Goal: Information Seeking & Learning: Learn about a topic

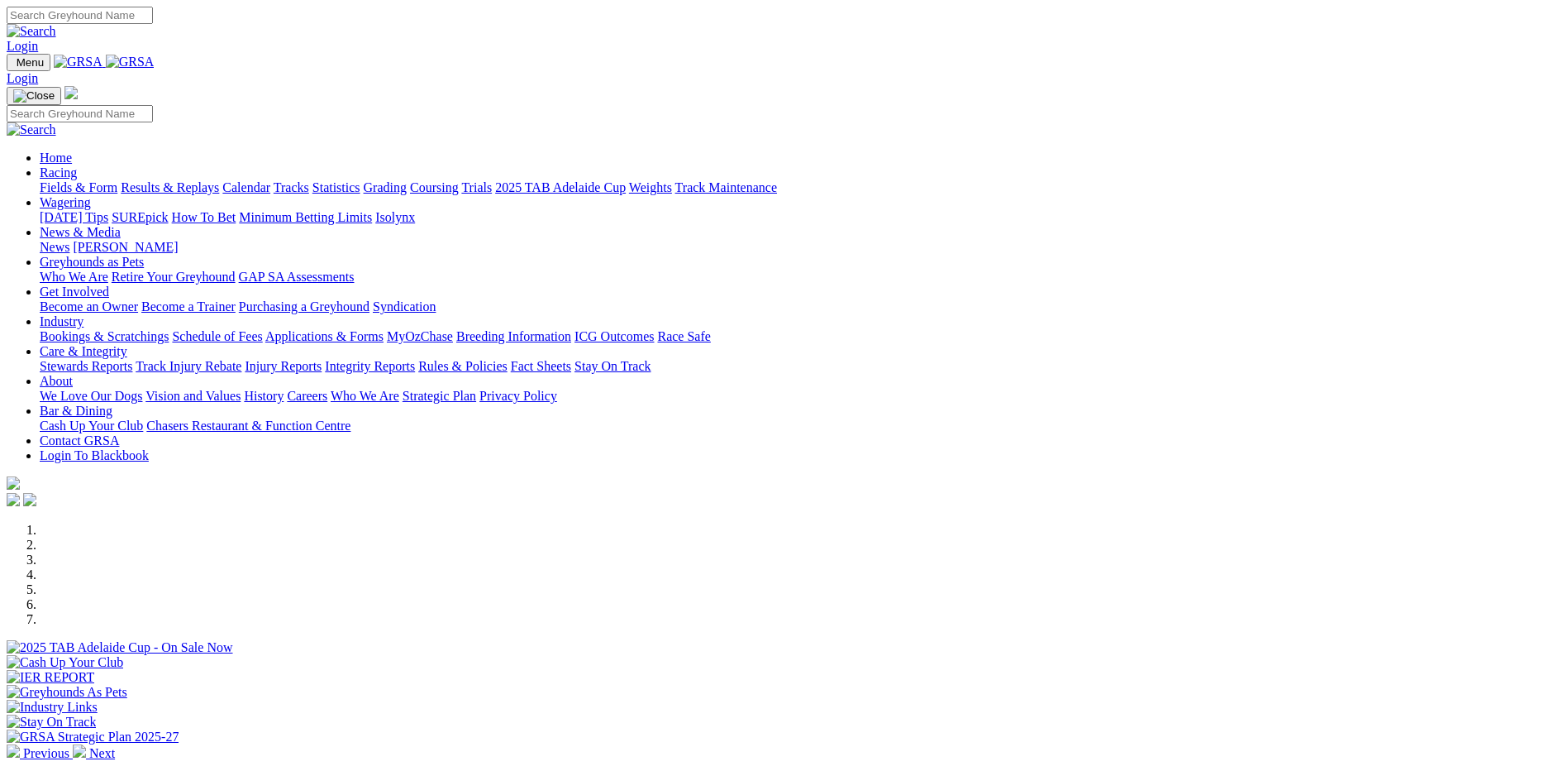
scroll to position [248, 0]
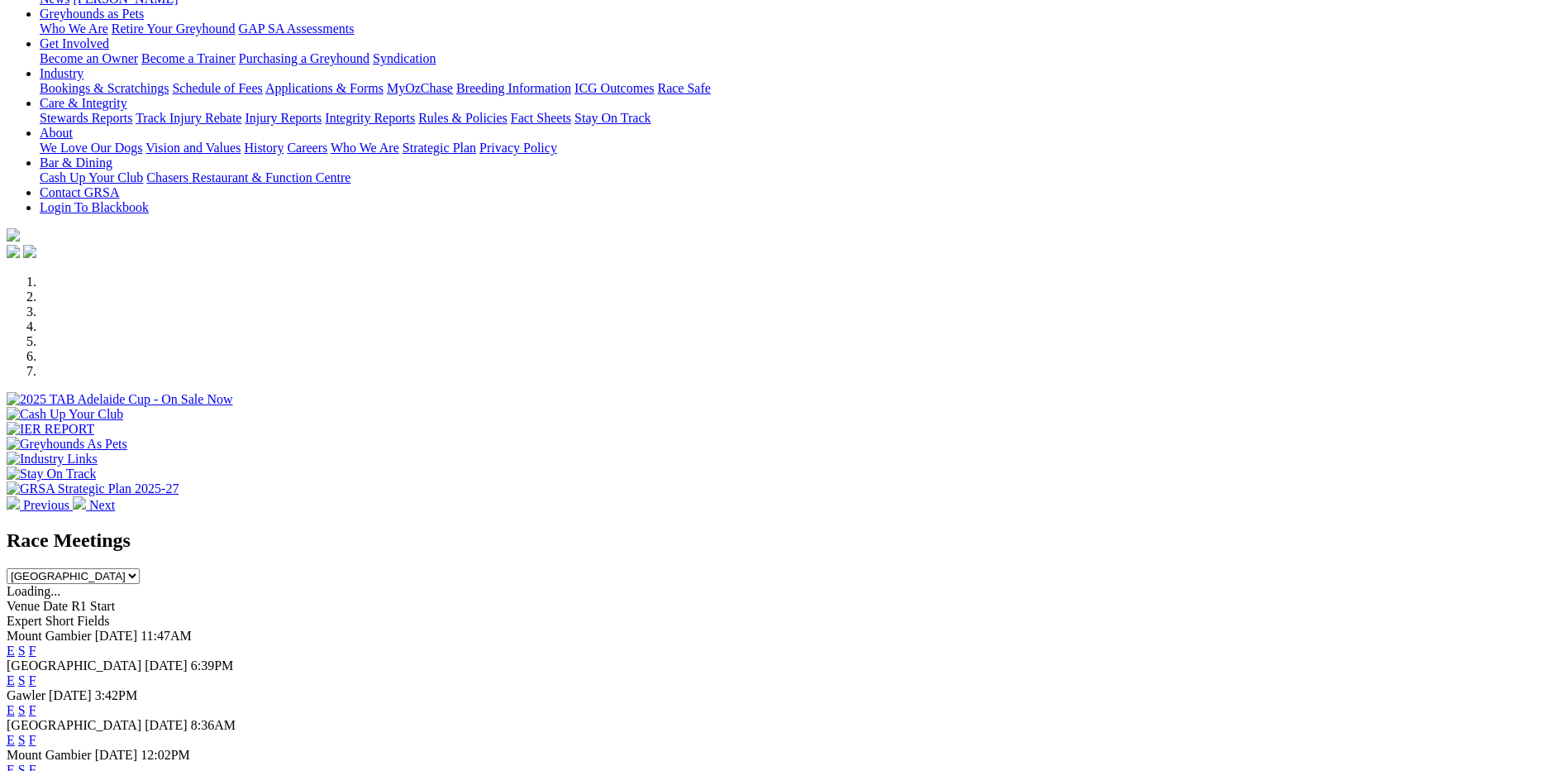
click at [15, 673] on link "E" at bounding box center [11, 680] width 9 height 15
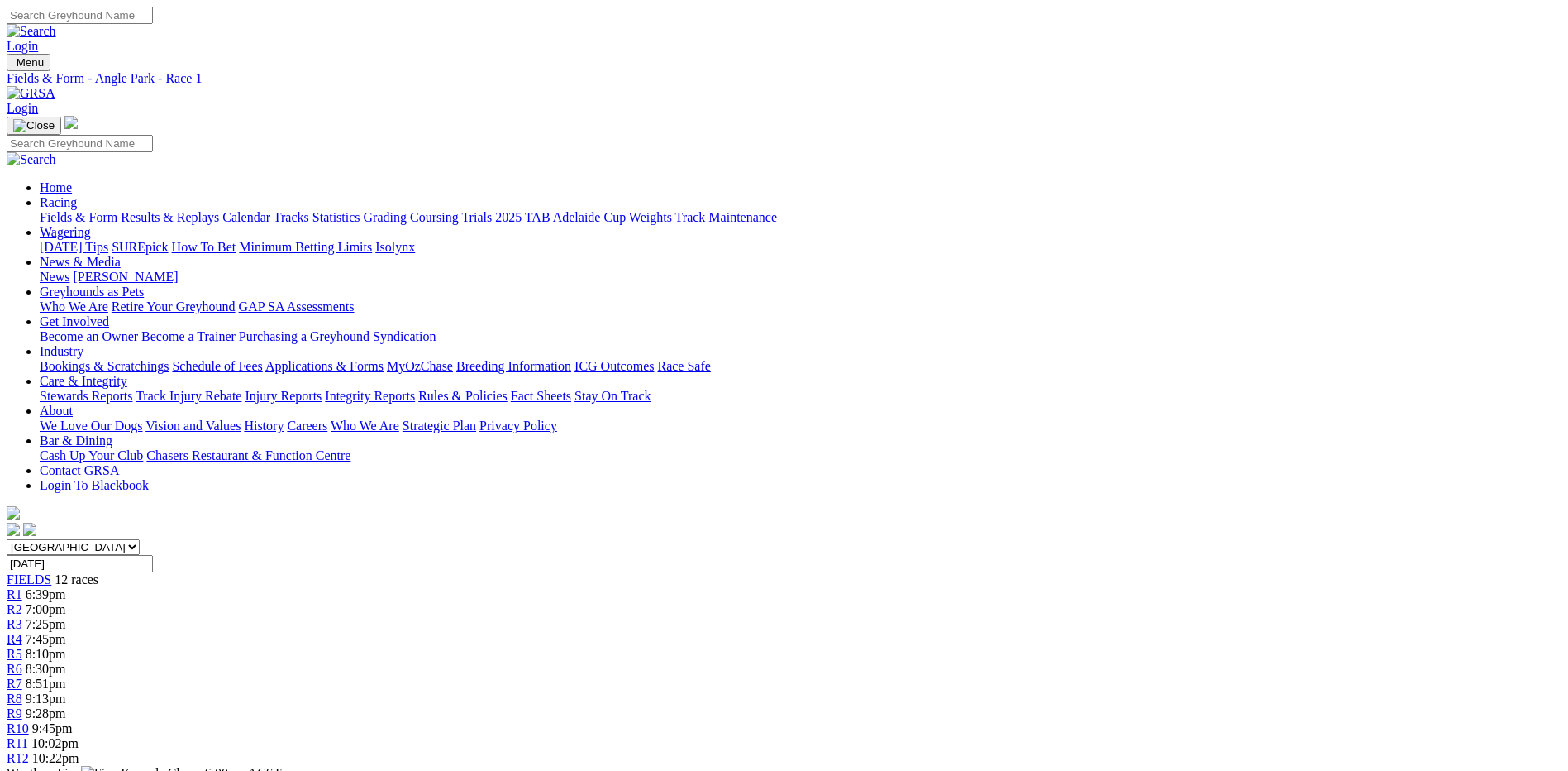
click at [546, 617] on div "R3 7:25pm" at bounding box center [784, 624] width 1555 height 15
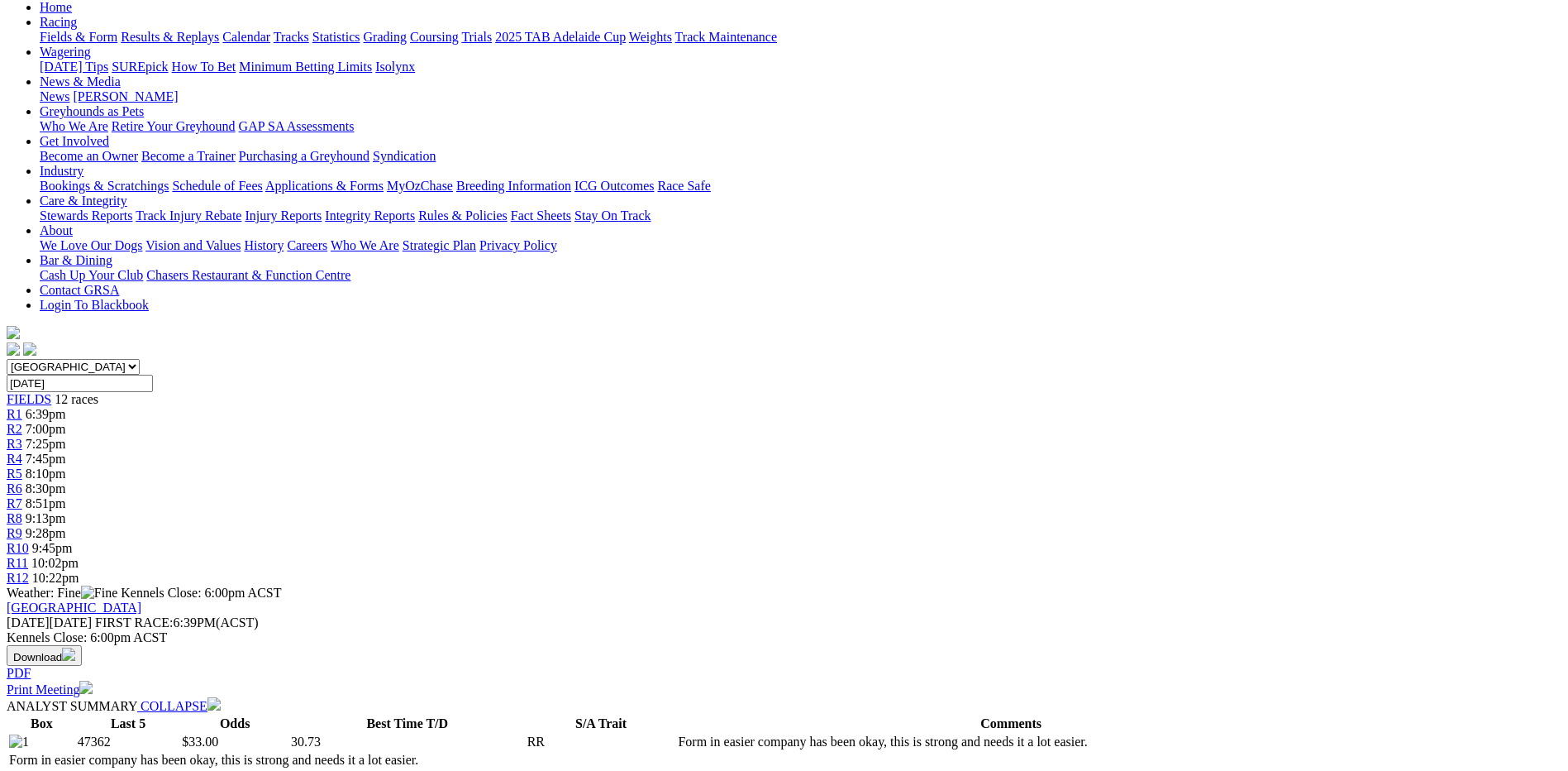
scroll to position [158, 0]
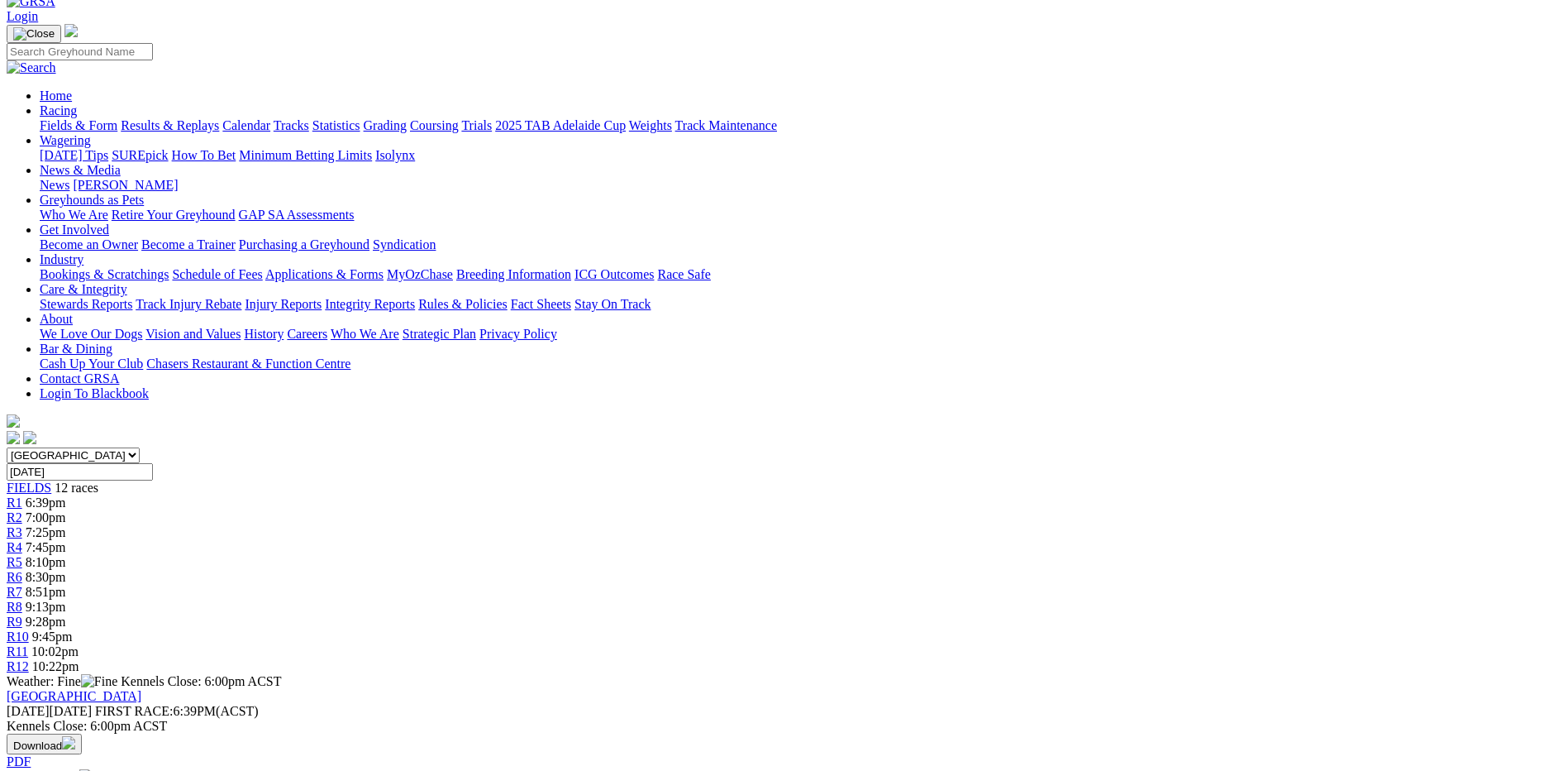
scroll to position [0, 0]
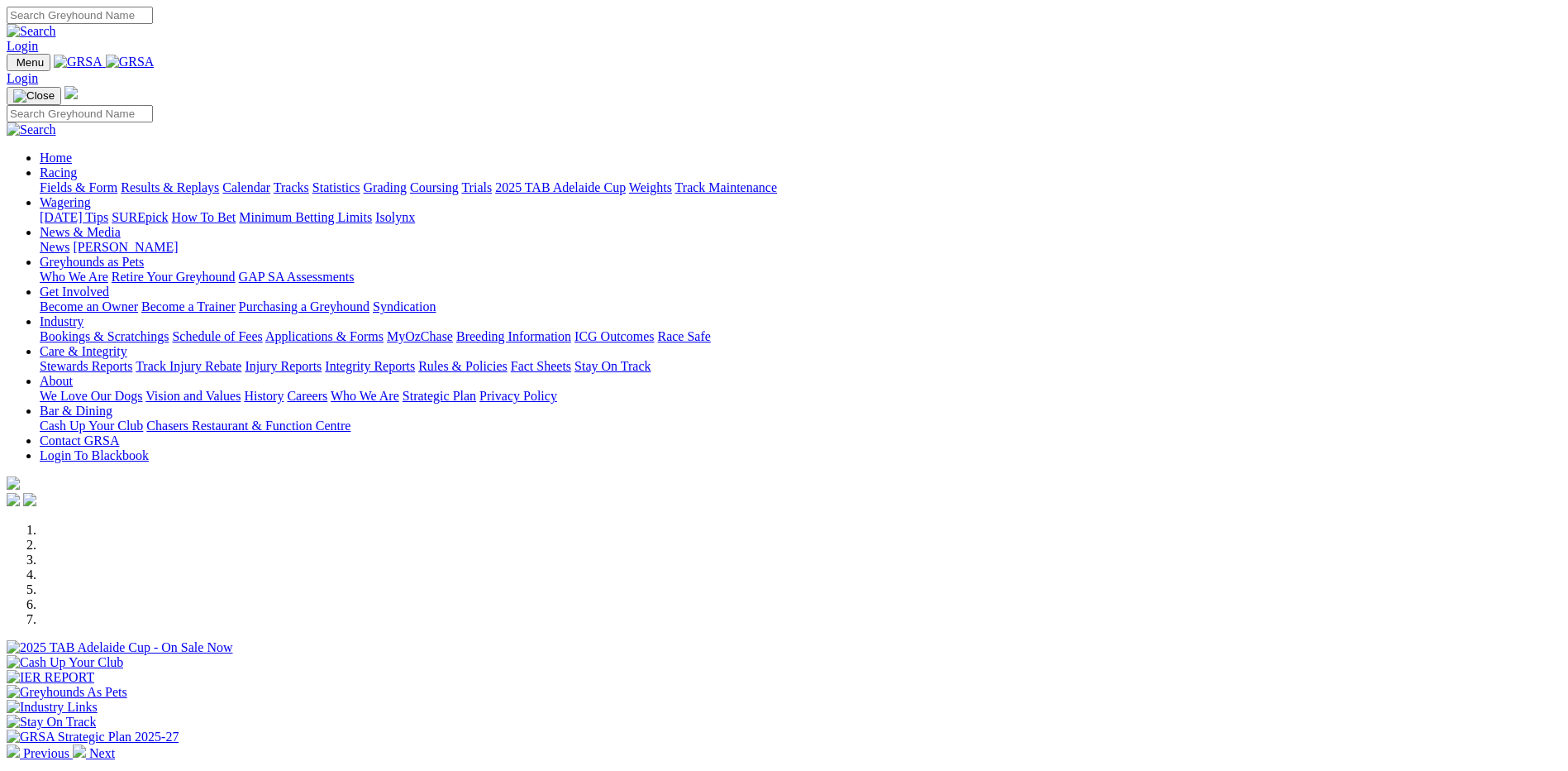
scroll to position [248, 0]
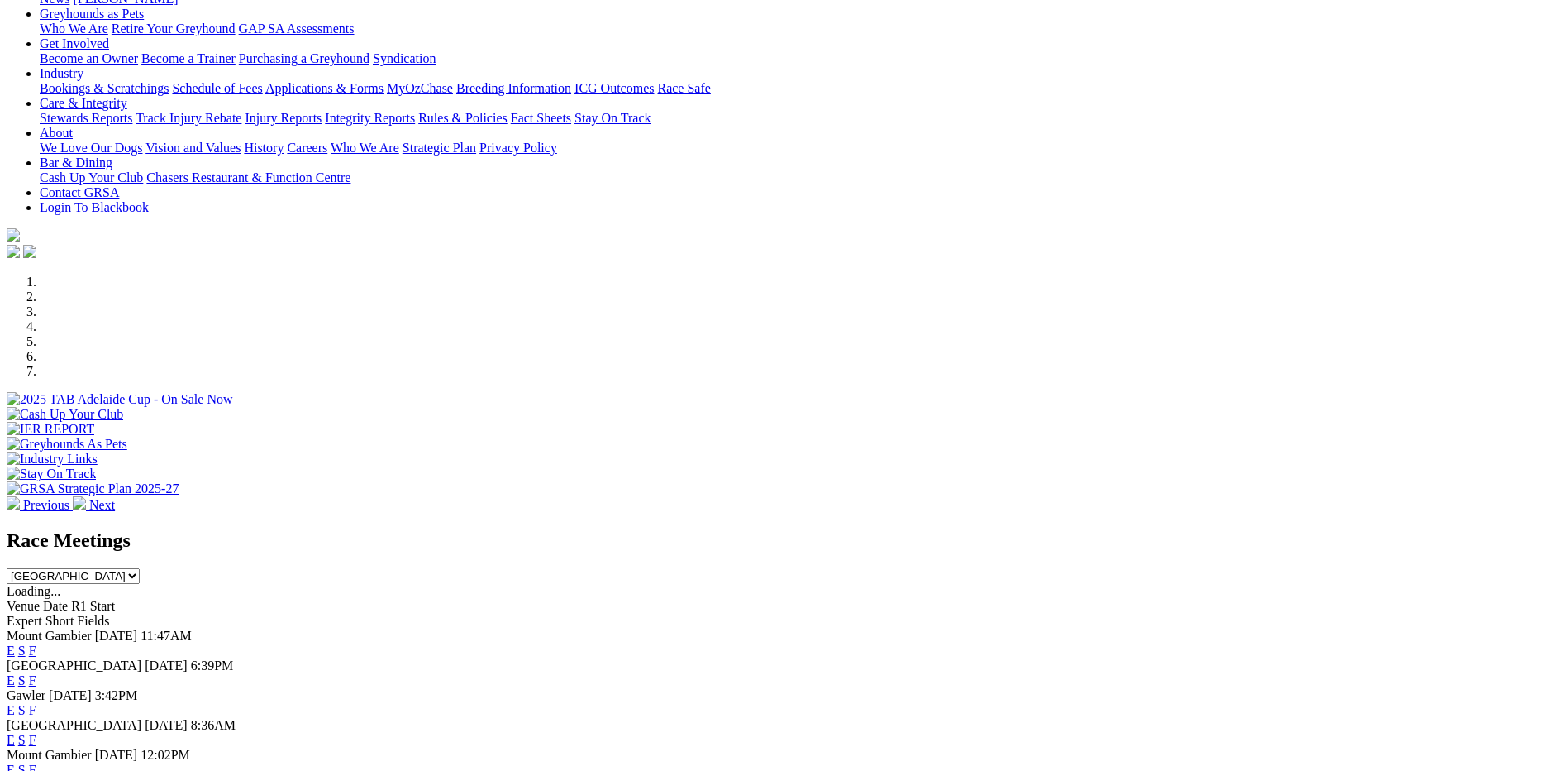
click at [37, 673] on link "F" at bounding box center [33, 680] width 8 height 15
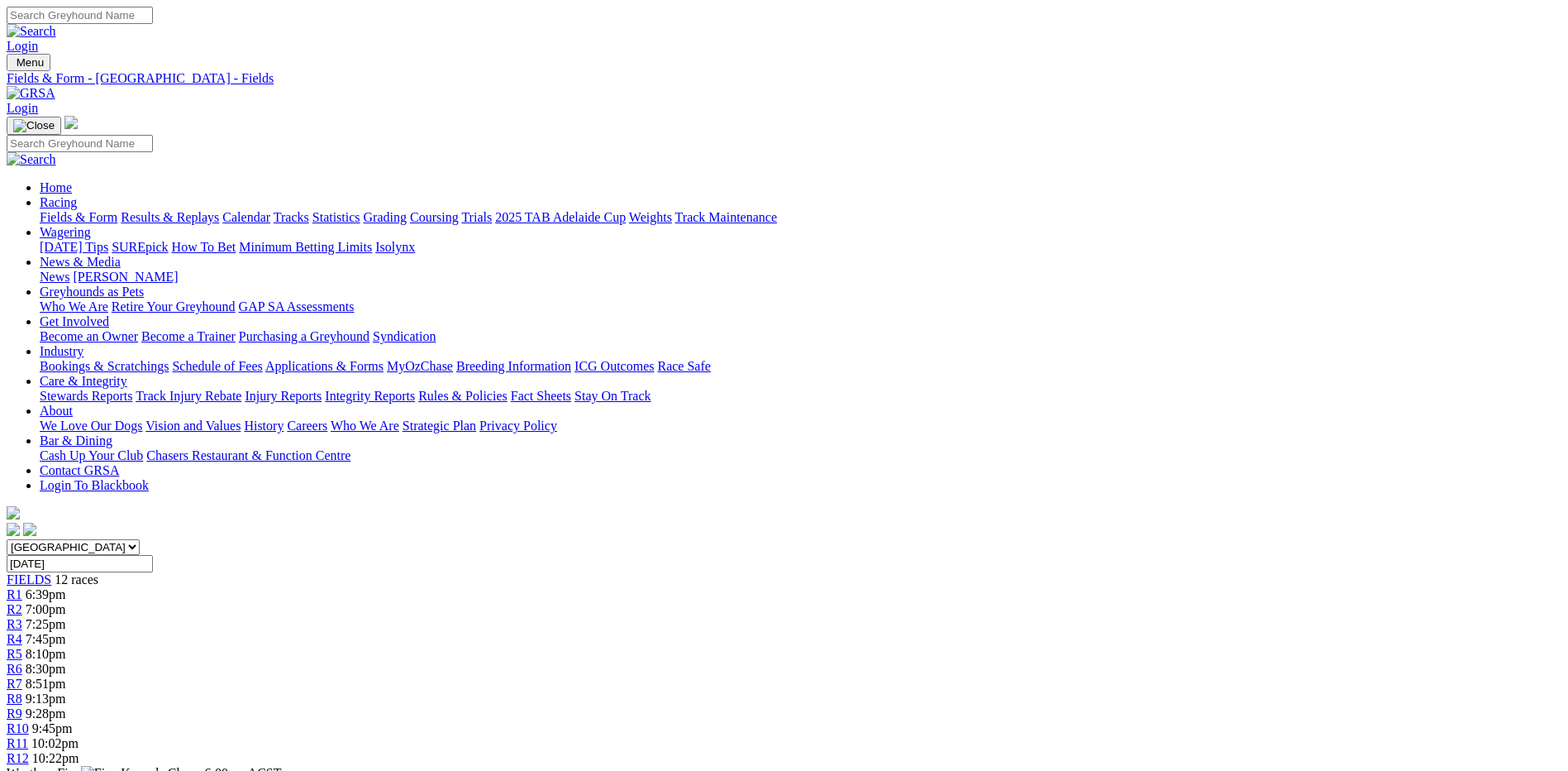
click at [626, 210] on link "2025 TAB Adelaide Cup" at bounding box center [560, 217] width 131 height 15
